Goal: Task Accomplishment & Management: Manage account settings

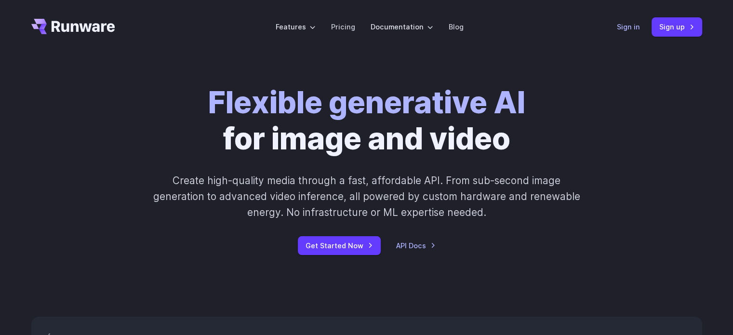
click at [627, 27] on link "Sign in" at bounding box center [628, 26] width 23 height 11
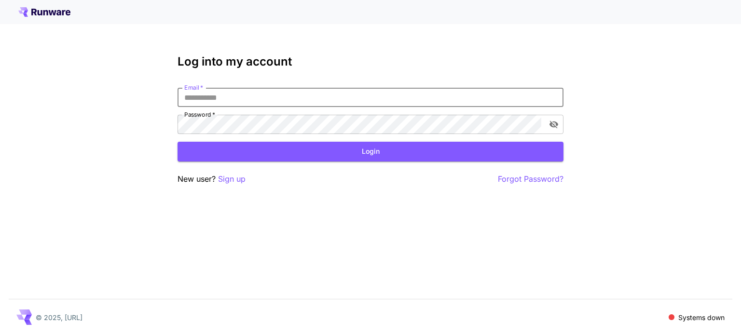
click at [370, 95] on input "Email   *" at bounding box center [370, 97] width 386 height 19
type input "**********"
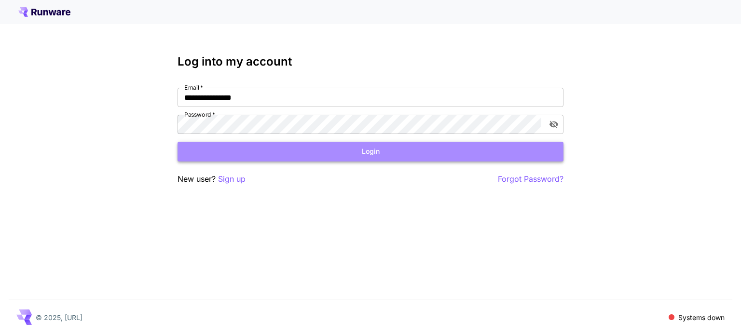
click at [326, 158] on button "Login" at bounding box center [370, 152] width 386 height 20
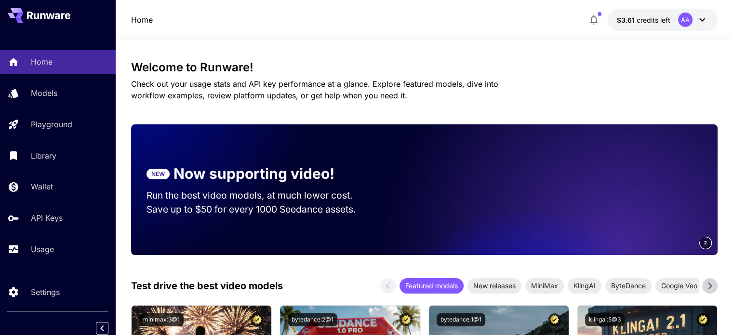
scroll to position [1, 0]
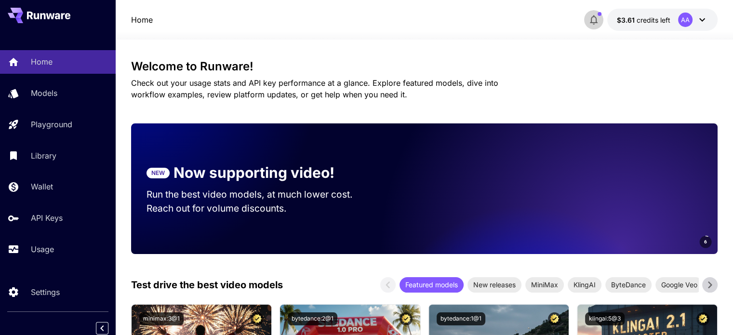
click at [593, 21] on icon "button" at bounding box center [594, 20] width 12 height 12
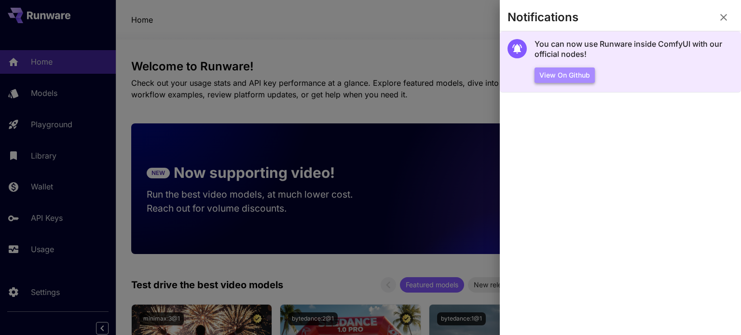
click at [549, 77] on button "View on Github" at bounding box center [564, 76] width 60 height 16
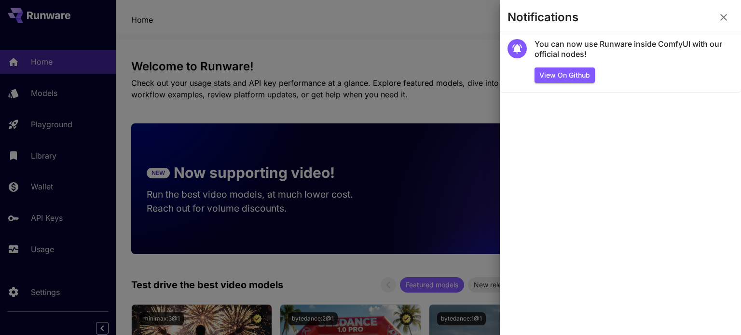
click at [339, 39] on div at bounding box center [370, 167] width 741 height 335
